Goal: Task Accomplishment & Management: Manage account settings

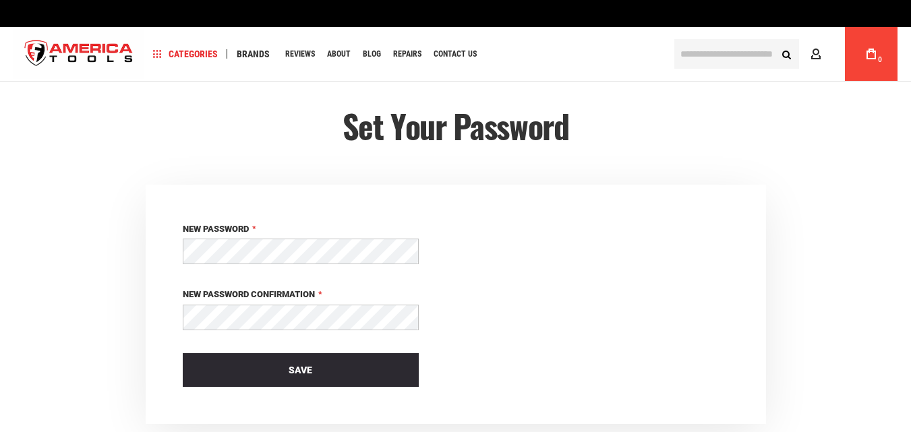
click at [161, 249] on div "New Password New Password Confirmation Save" at bounding box center [301, 304] width 310 height 239
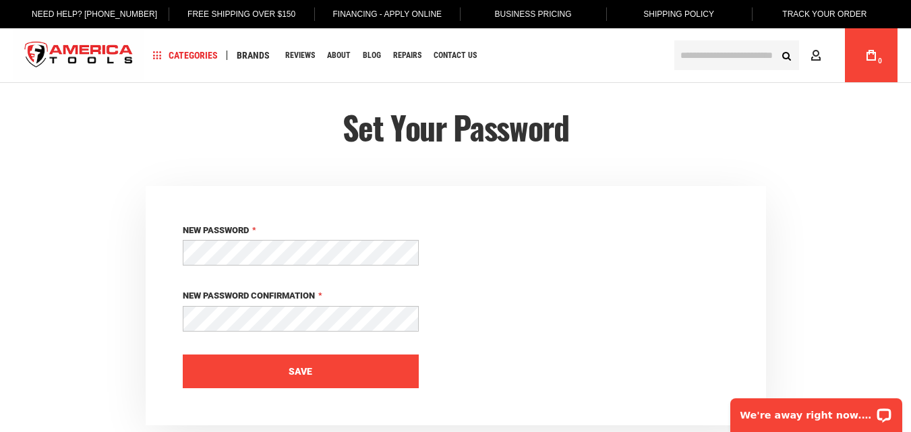
click at [292, 362] on button "Save" at bounding box center [301, 372] width 236 height 34
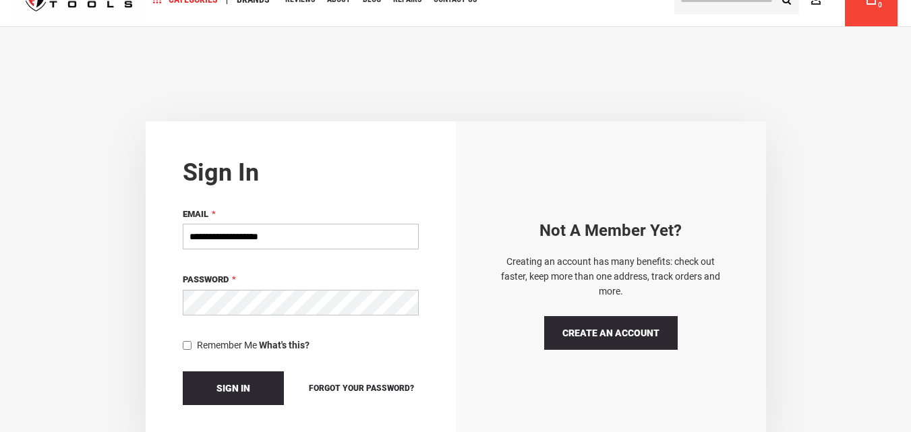
scroll to position [55, 0]
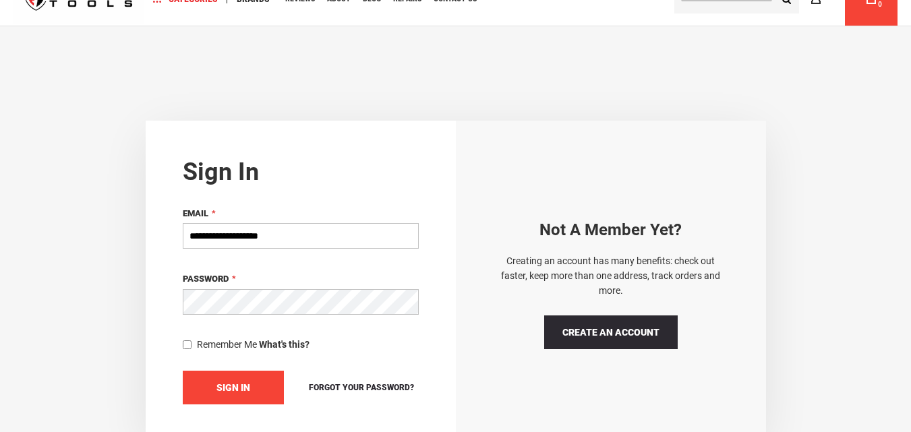
click at [219, 383] on span "Sign In" at bounding box center [234, 388] width 34 height 11
